Goal: Information Seeking & Learning: Learn about a topic

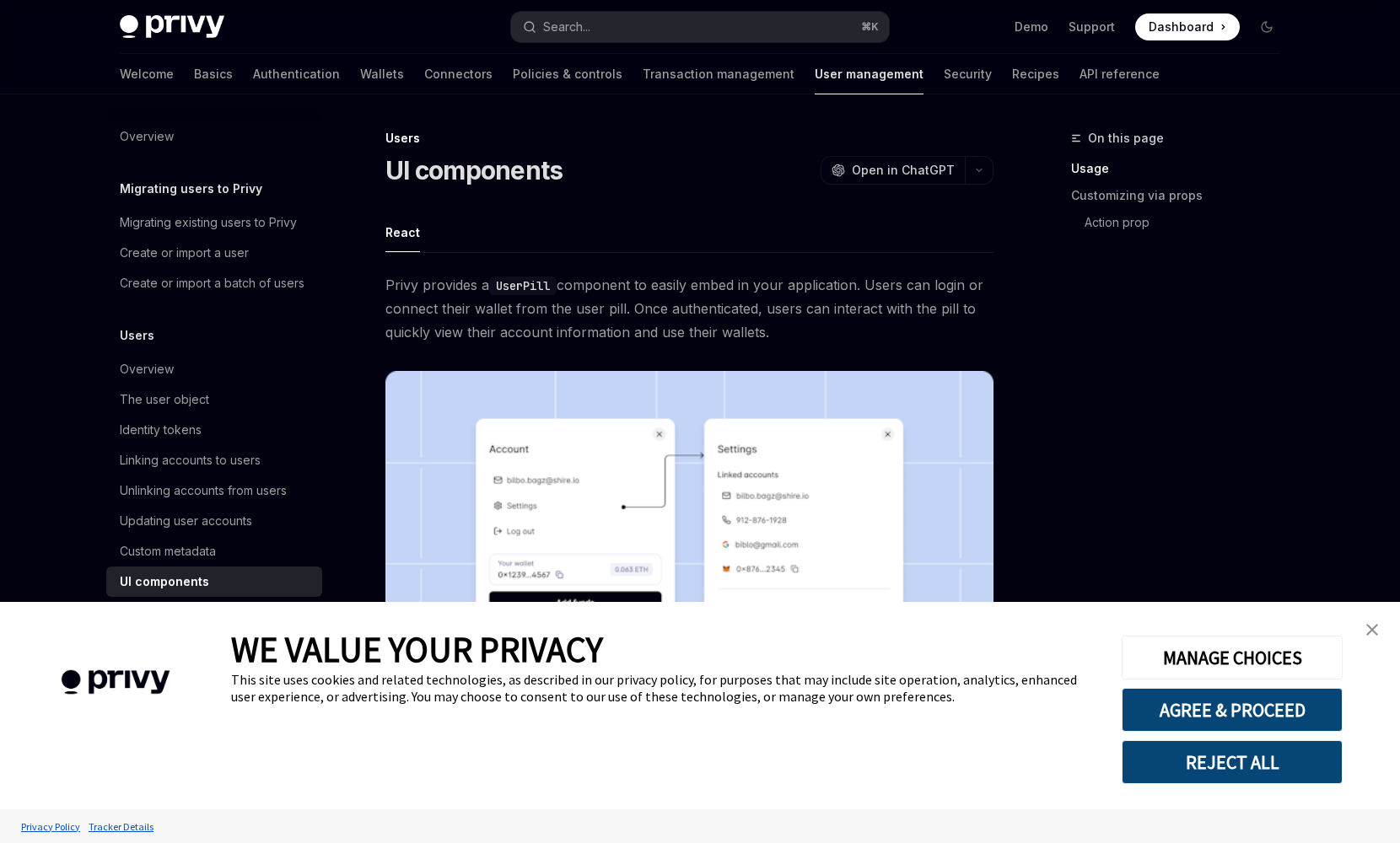
scroll to position [180, 0]
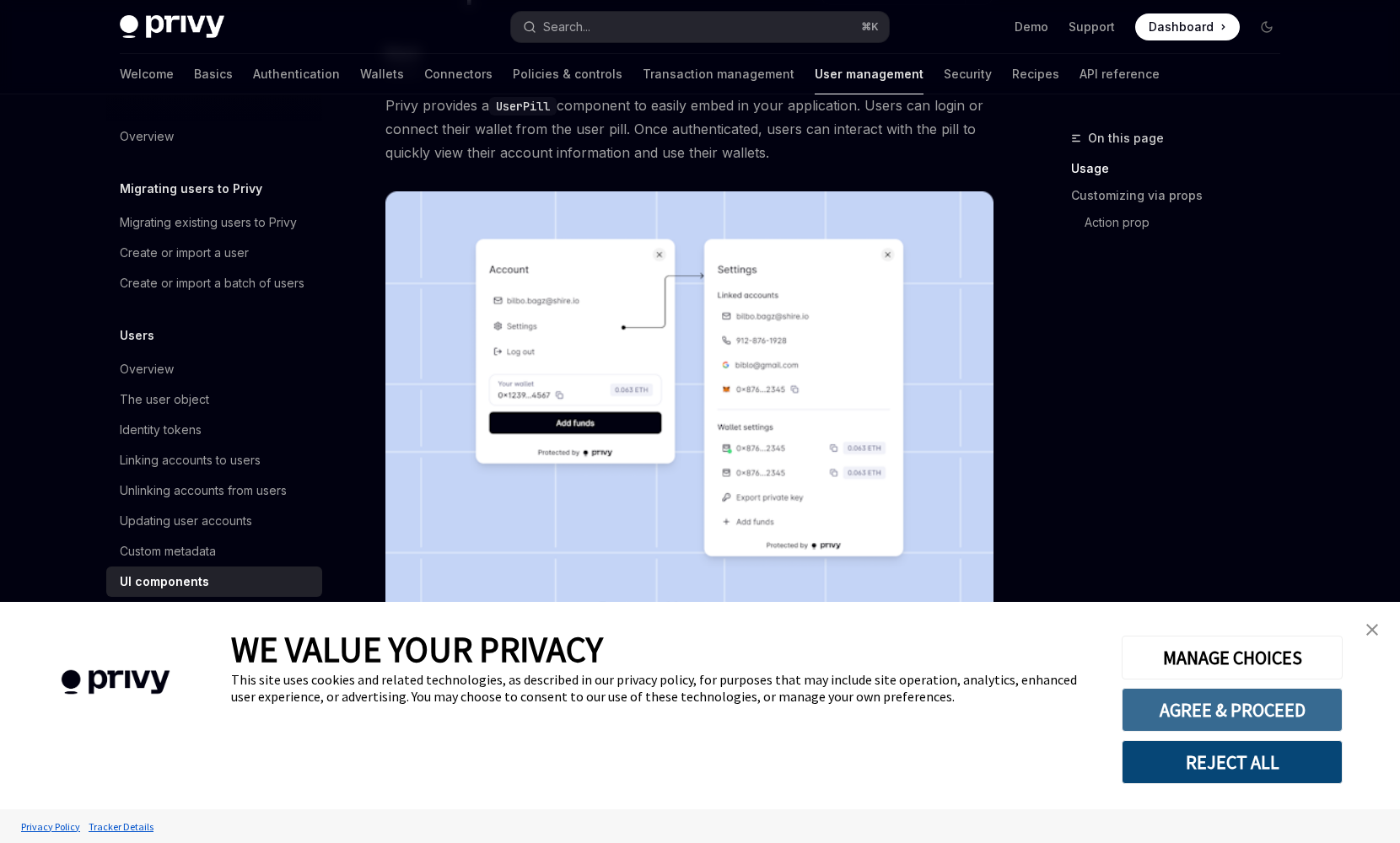
click at [1195, 722] on button "AGREE & PROCEED" at bounding box center [1232, 710] width 221 height 44
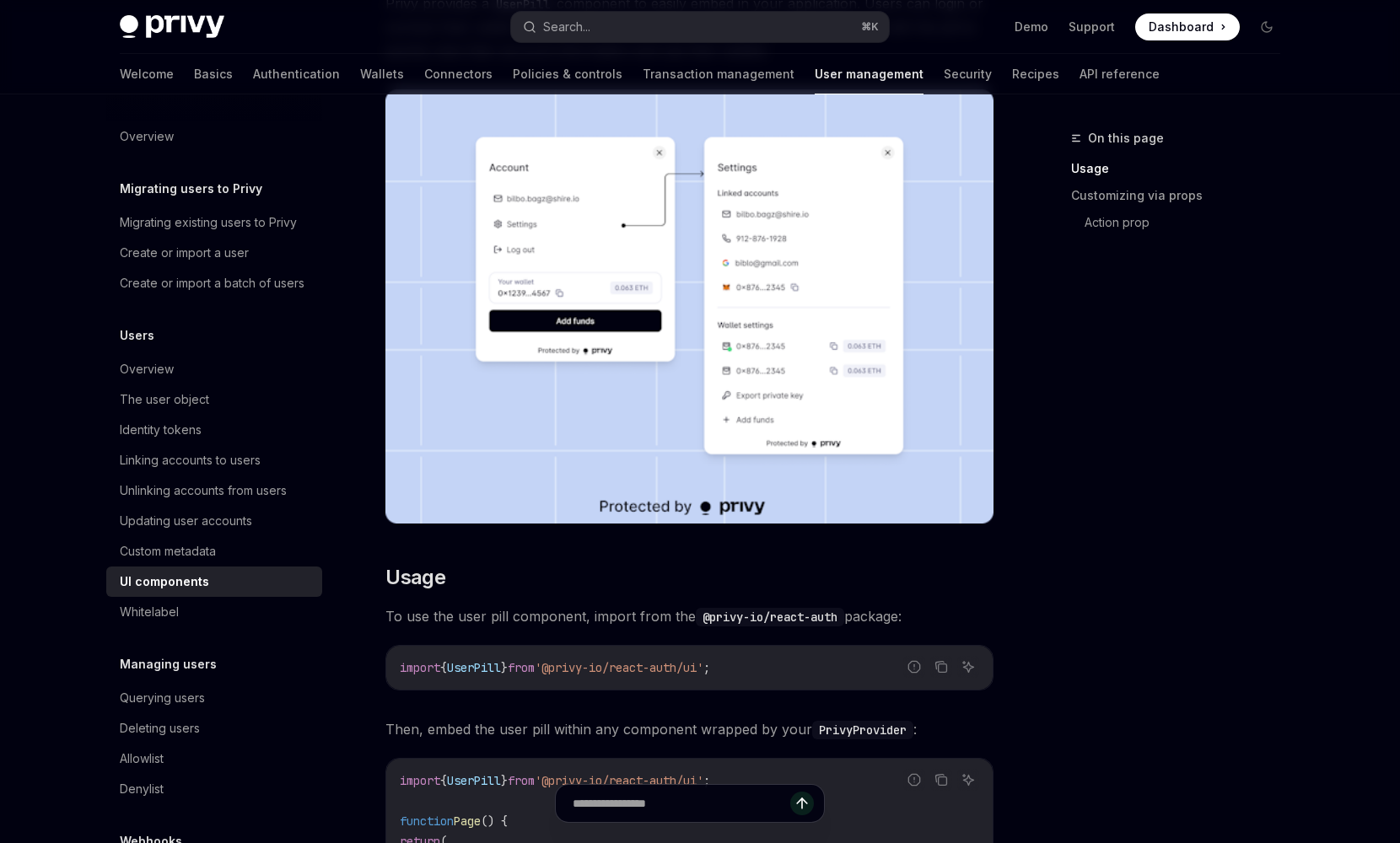
scroll to position [50, 0]
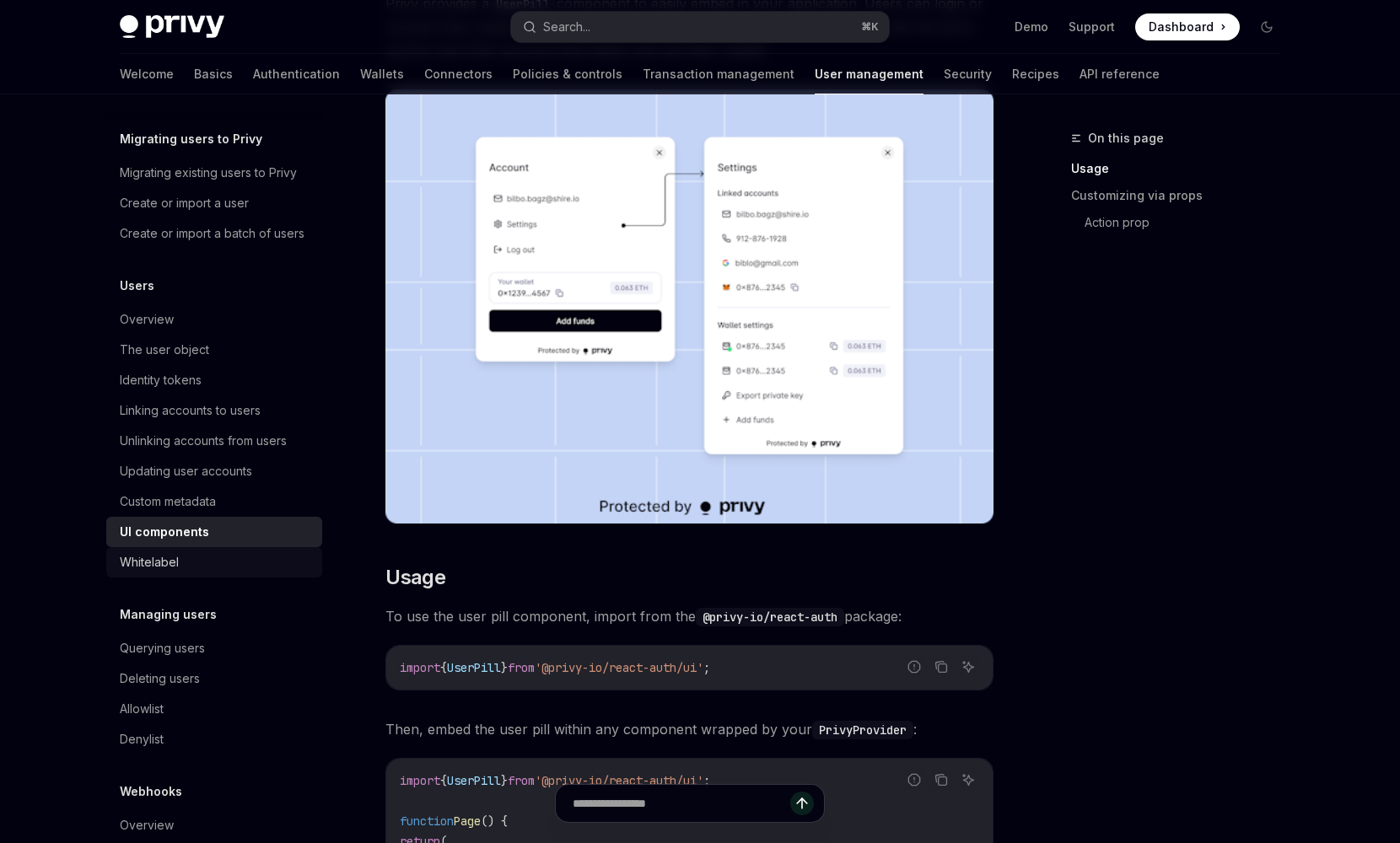
click at [191, 572] on div "Whitelabel" at bounding box center [215, 562] width 192 height 21
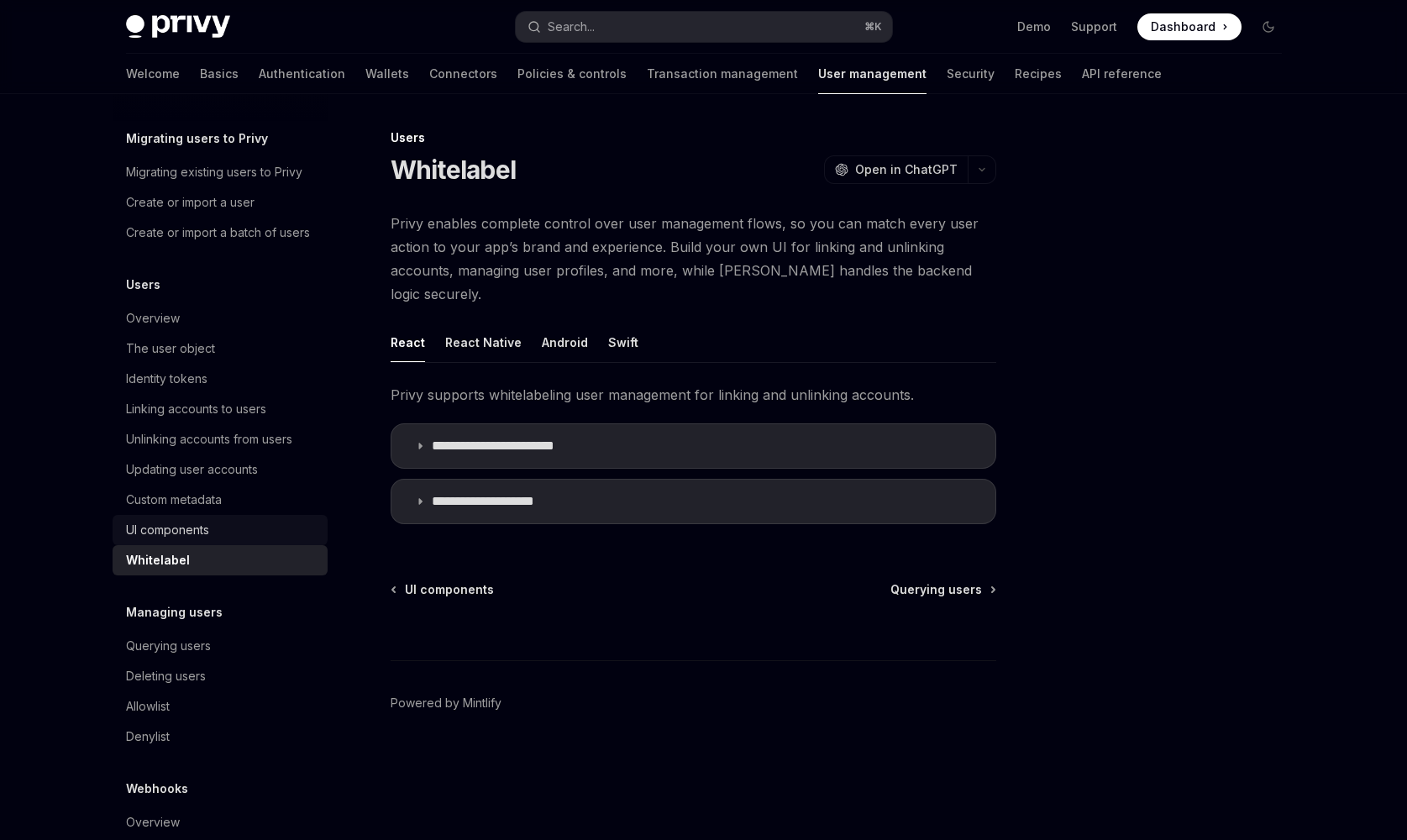
click at [217, 540] on div "UI components" at bounding box center [222, 530] width 191 height 21
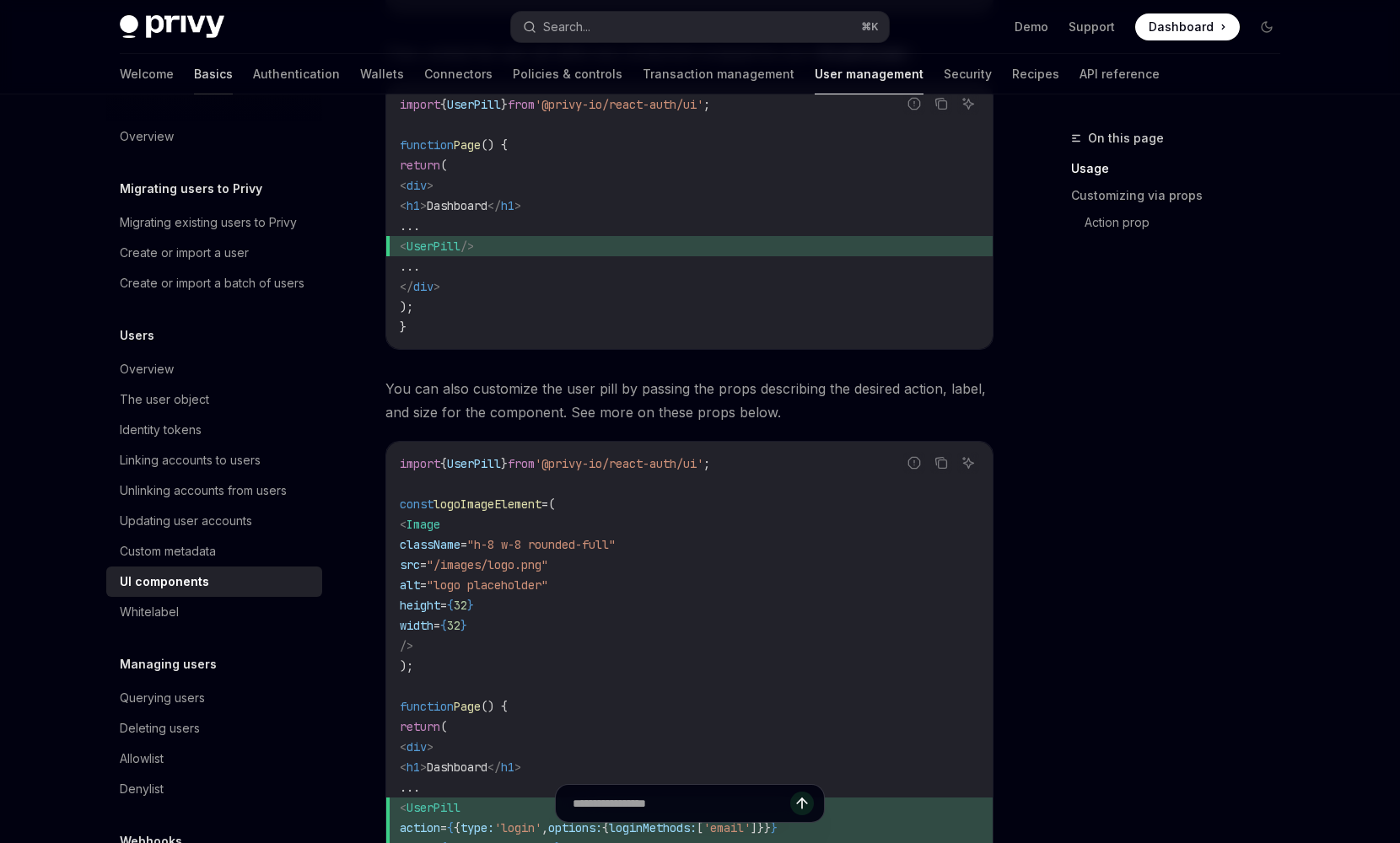
click at [194, 70] on link "Basics" at bounding box center [212, 73] width 39 height 40
type textarea "*"
